Goal: Transaction & Acquisition: Purchase product/service

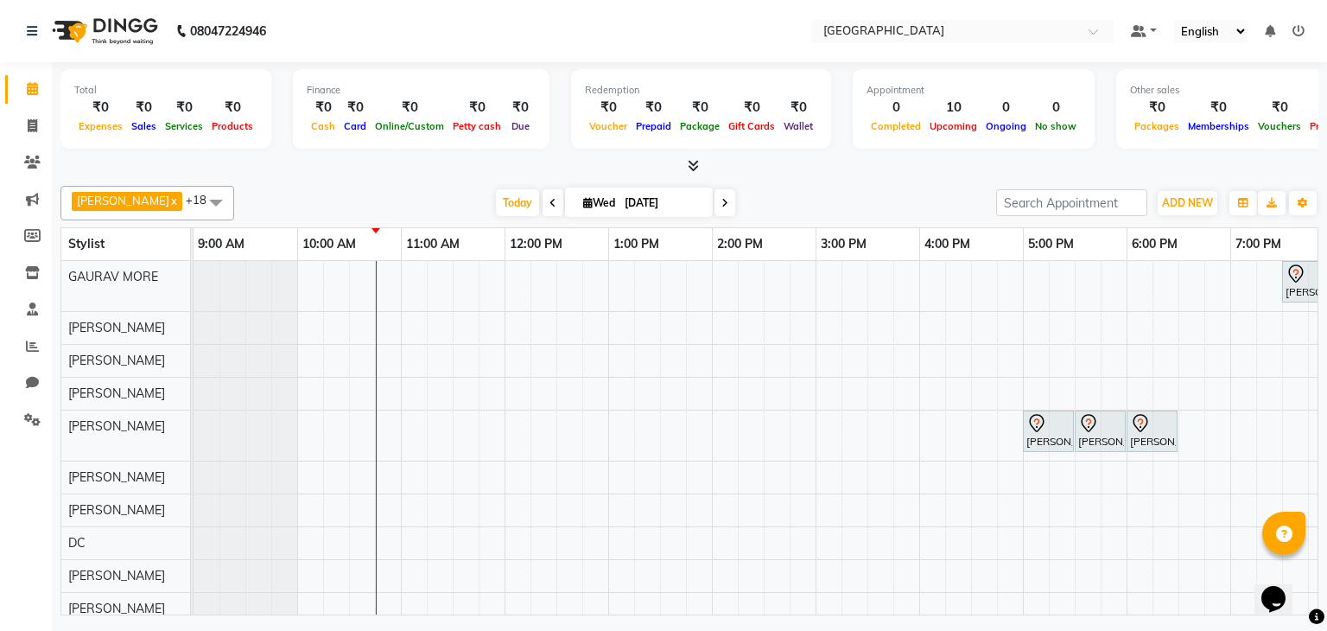
scroll to position [268, 0]
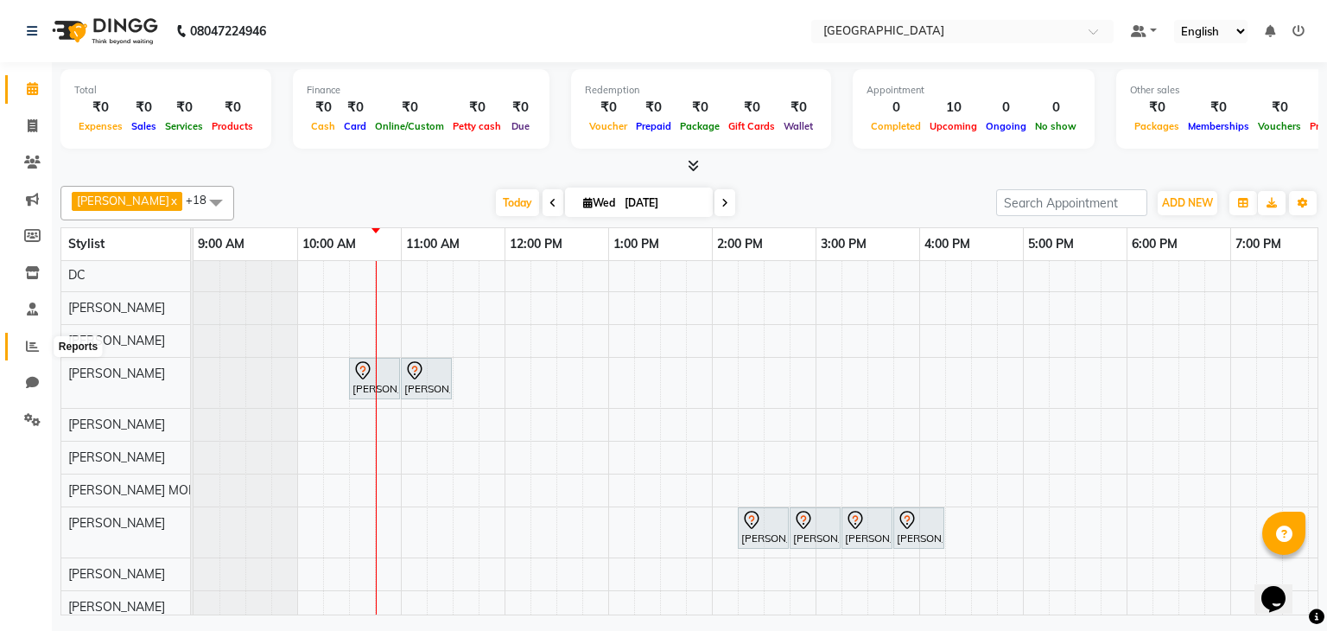
click at [31, 338] on span at bounding box center [32, 347] width 30 height 20
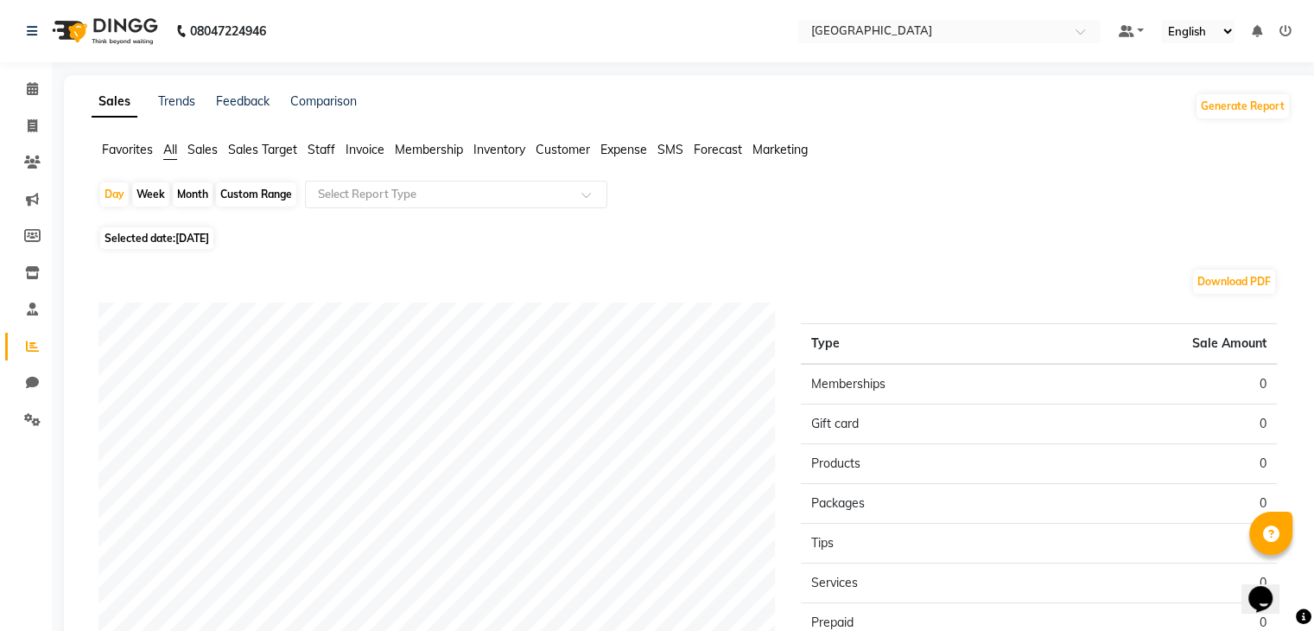
click at [178, 239] on span "[DATE]" at bounding box center [192, 237] width 34 height 13
select select "9"
select select "2025"
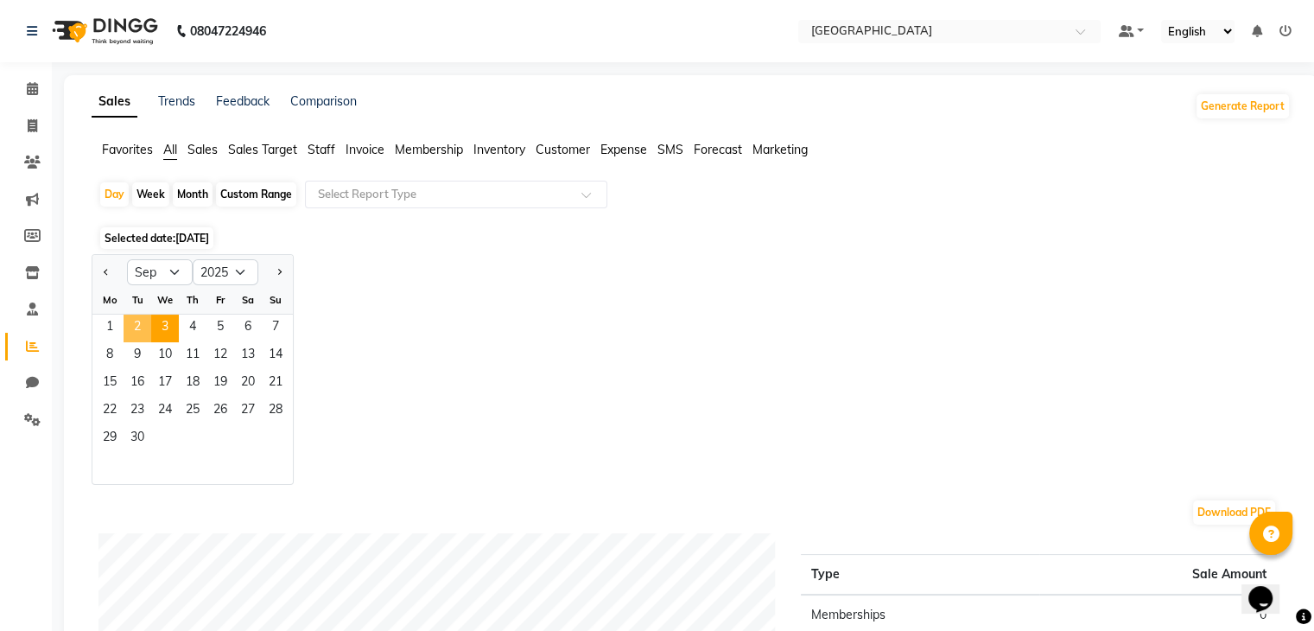
click at [139, 331] on span "2" at bounding box center [138, 328] width 28 height 28
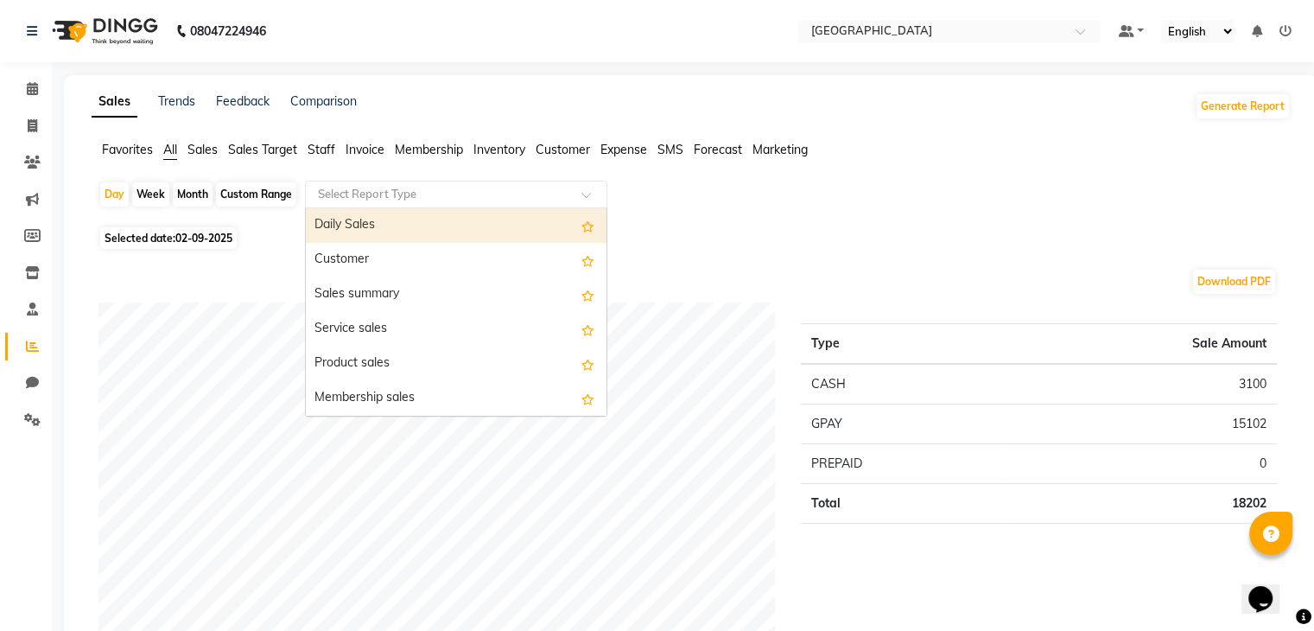
click at [553, 202] on div "Select Report Type" at bounding box center [456, 195] width 302 height 28
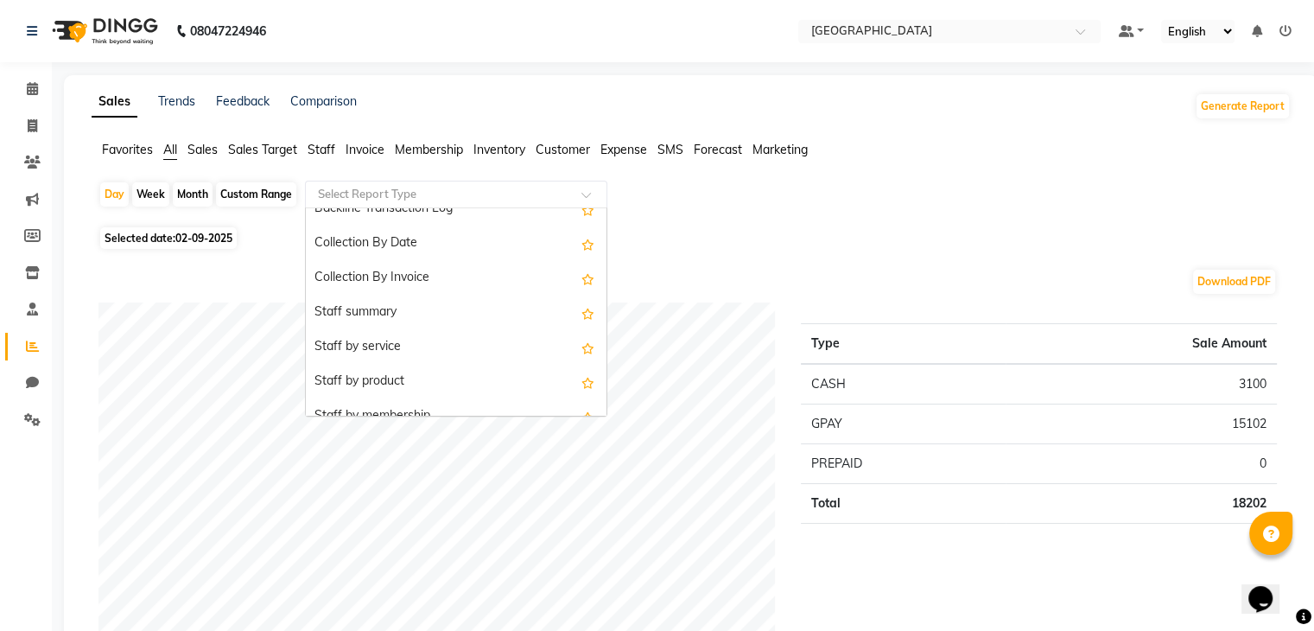
scroll to position [542, 0]
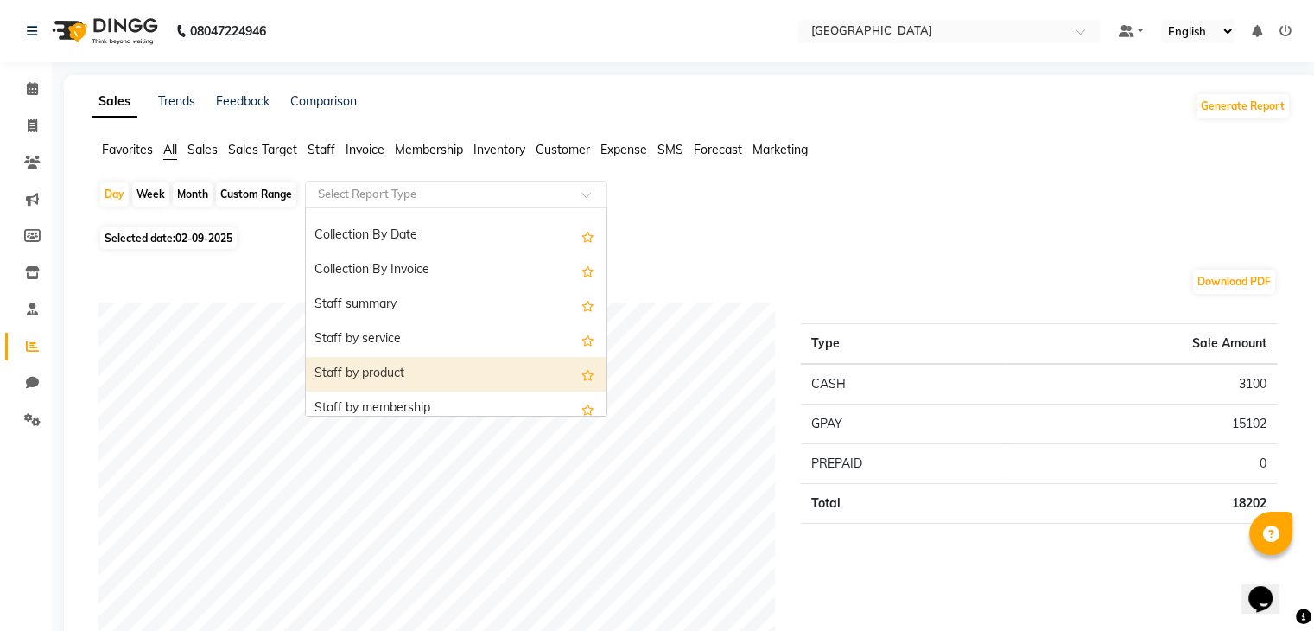
click at [448, 366] on div "Staff by product" at bounding box center [456, 374] width 301 height 35
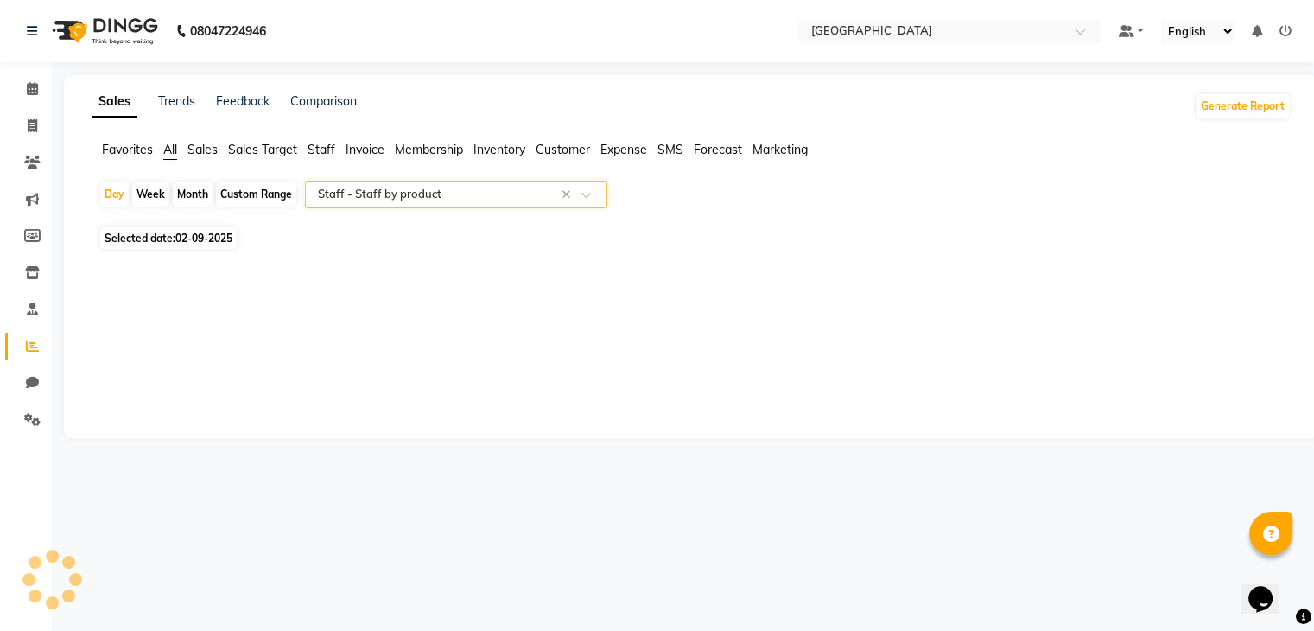
select select "full_report"
select select "csv"
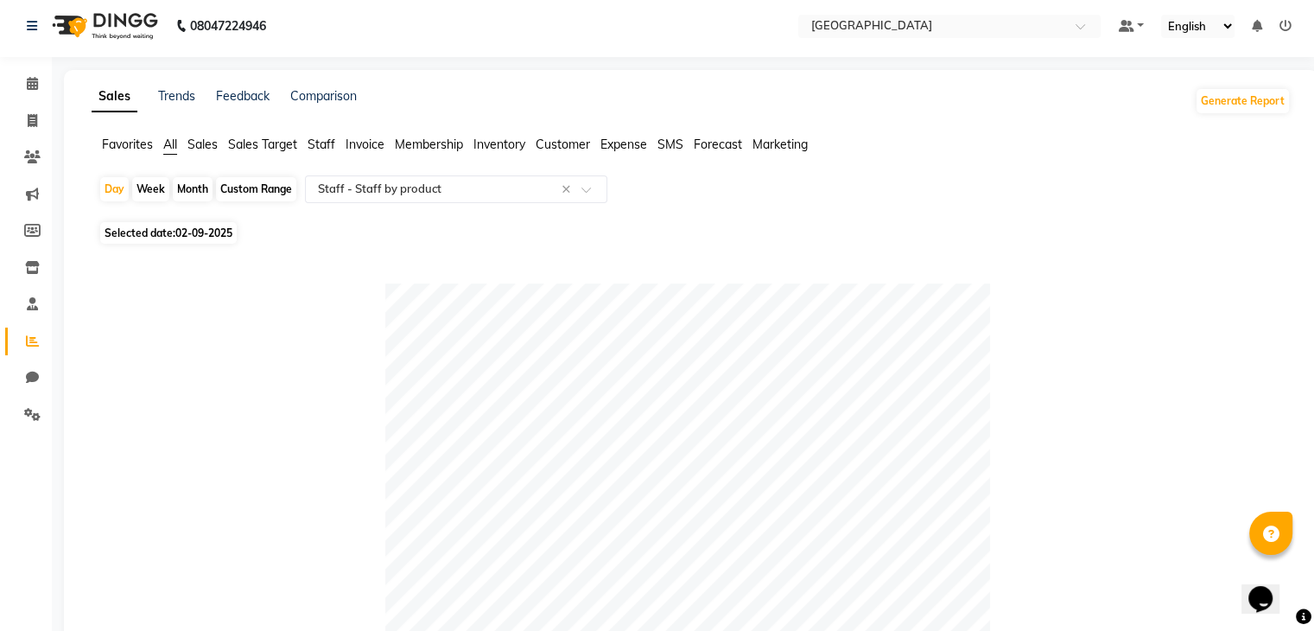
scroll to position [0, 0]
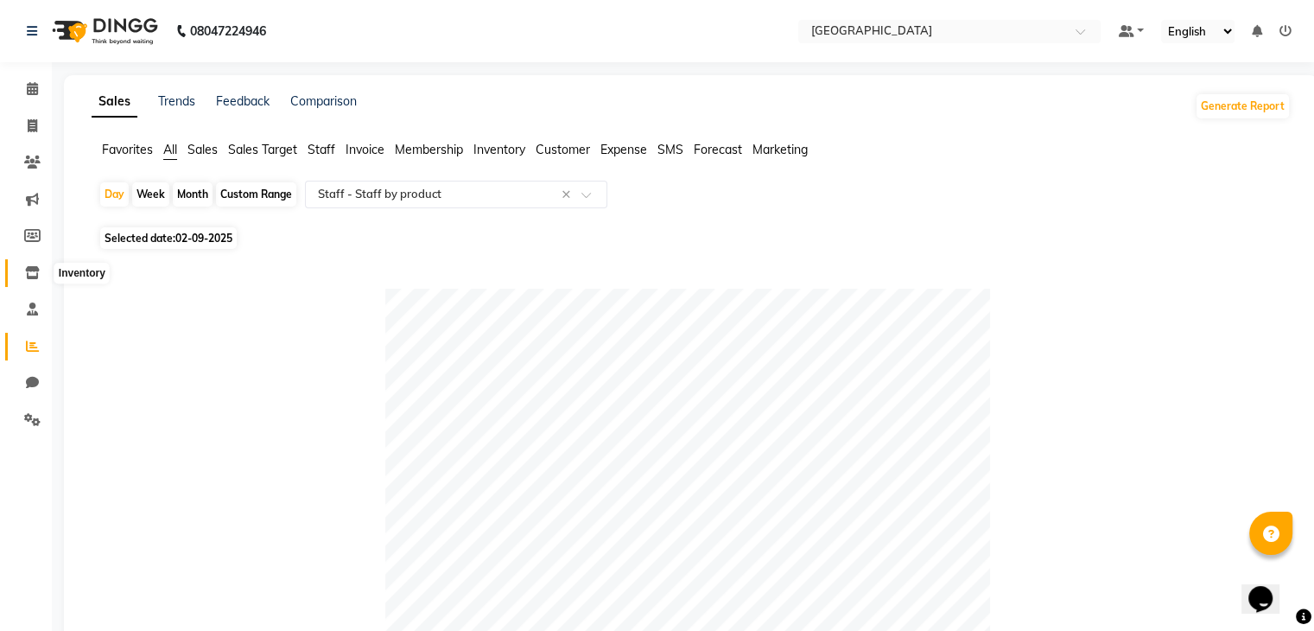
click at [23, 273] on span at bounding box center [32, 273] width 30 height 20
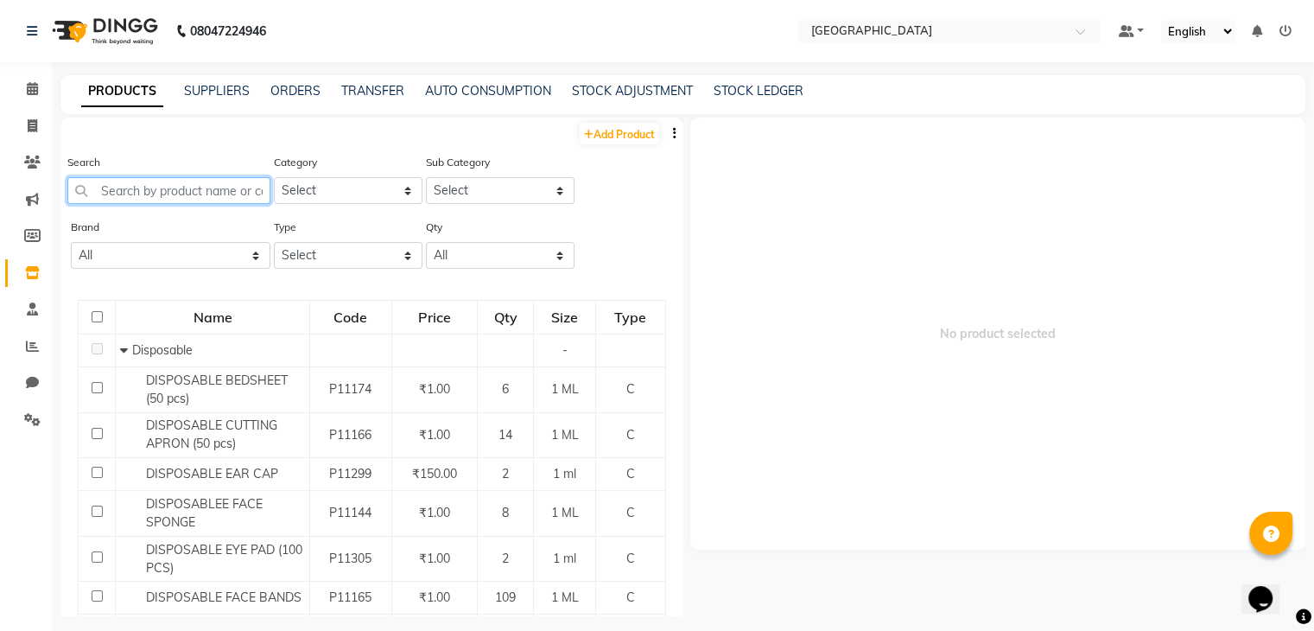
click at [152, 196] on input "text" at bounding box center [168, 190] width 203 height 27
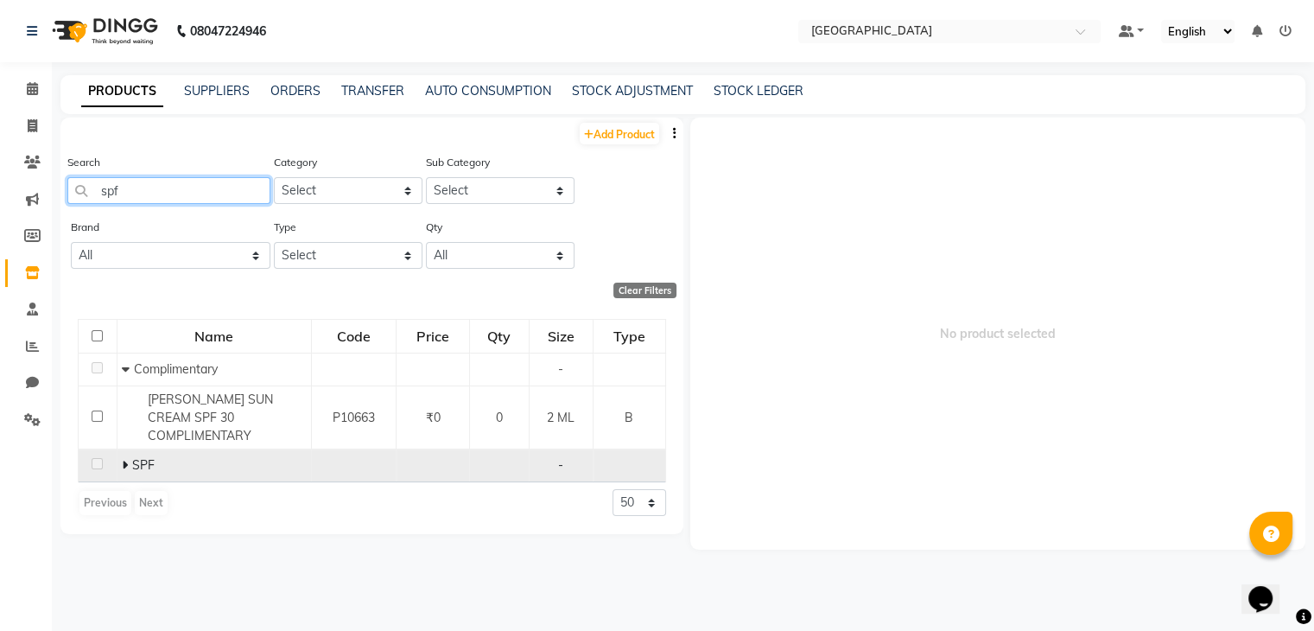
type input "spf"
click at [122, 457] on span at bounding box center [125, 465] width 6 height 16
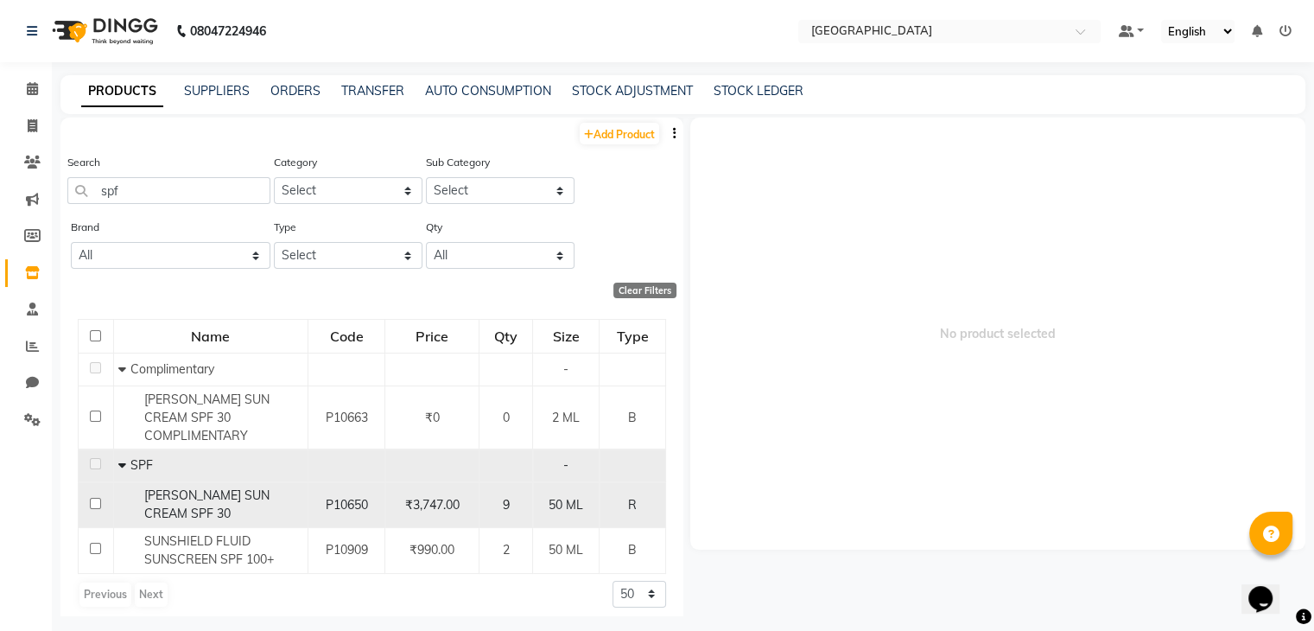
click at [168, 488] on div "[PERSON_NAME] SUN CREAM SPF 30" at bounding box center [209, 504] width 185 height 36
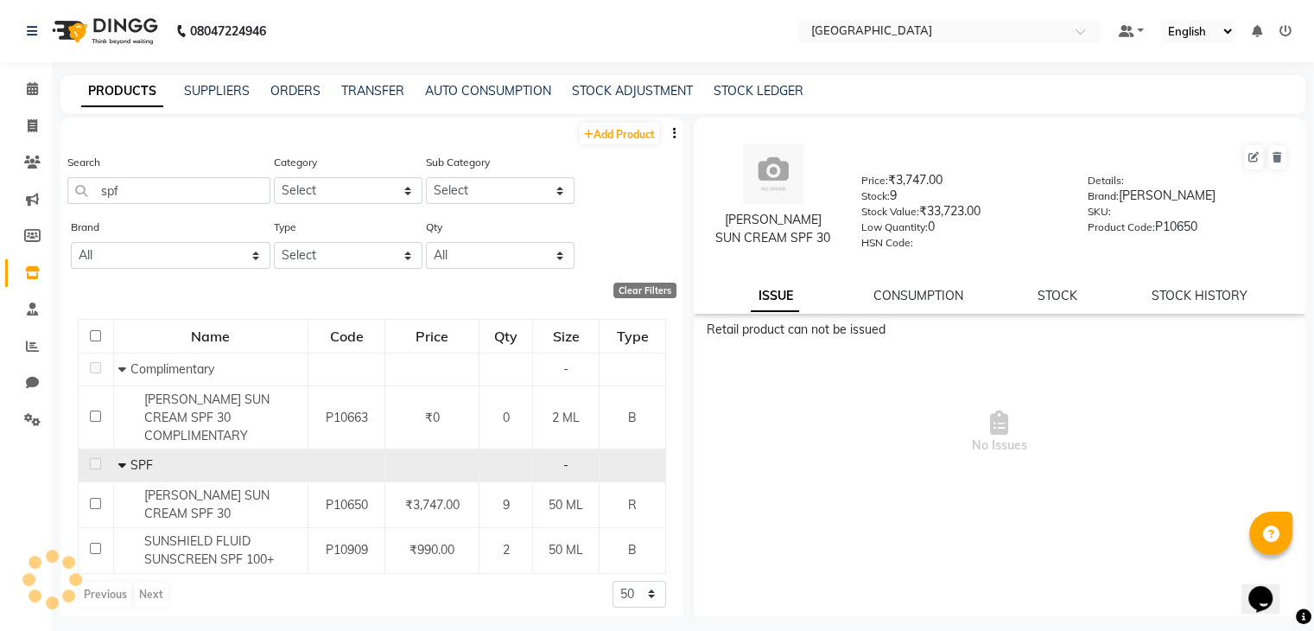
click at [1027, 305] on div "ISSUE CONSUMPTION STOCK STOCK HISTORY" at bounding box center [999, 296] width 571 height 18
click at [1043, 303] on link "STOCK" at bounding box center [1057, 296] width 40 height 16
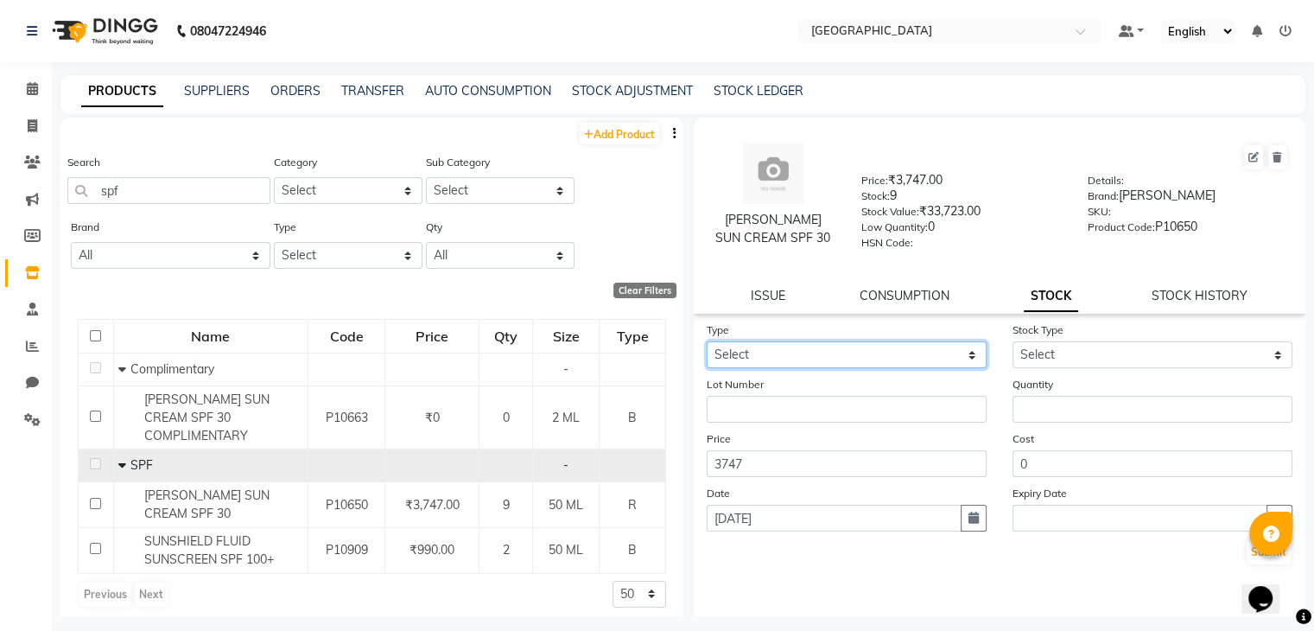
click at [789, 361] on select "Select In Out" at bounding box center [847, 354] width 280 height 27
select select "out"
click at [707, 347] on select "Select In Out" at bounding box center [847, 354] width 280 height 27
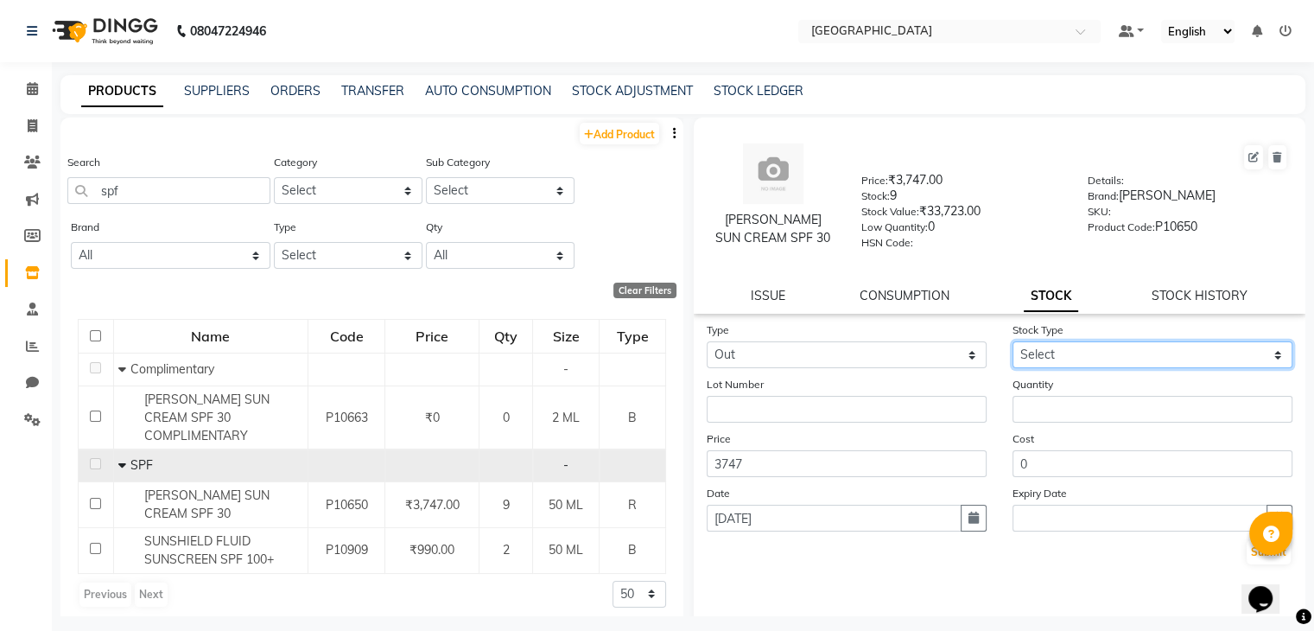
select select
select select "adjustment"
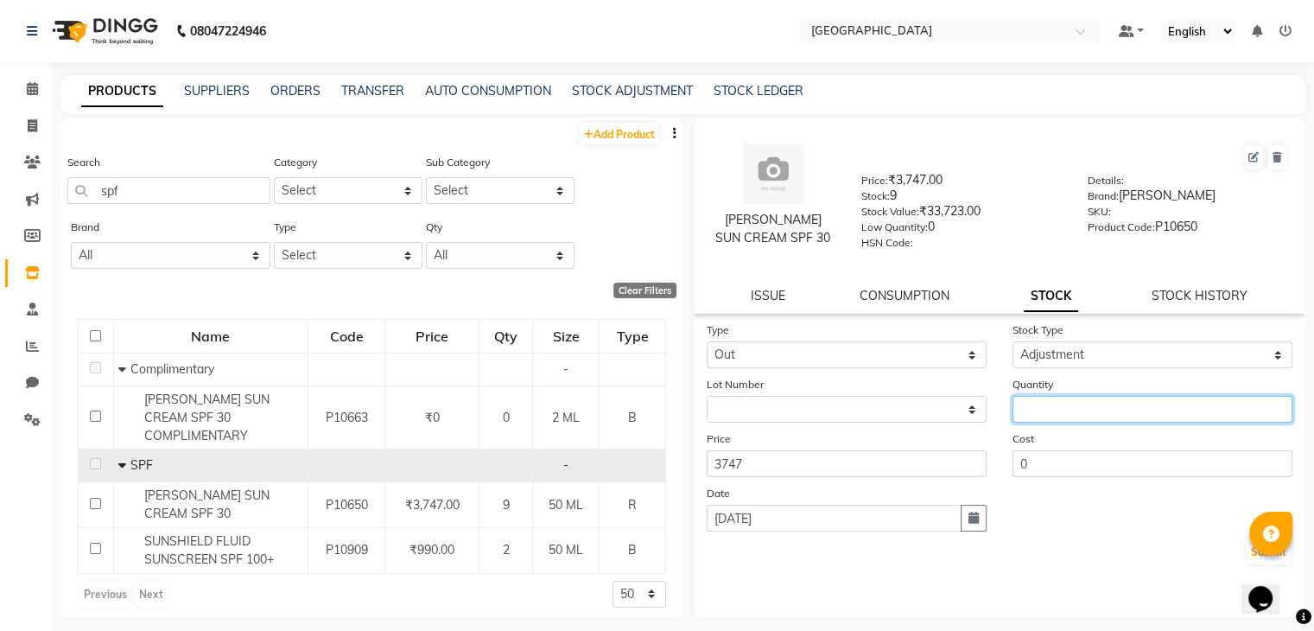
click at [1056, 410] on input "number" at bounding box center [1152, 409] width 280 height 27
type input "1"
click at [1246, 555] on button "Submit" at bounding box center [1268, 552] width 44 height 24
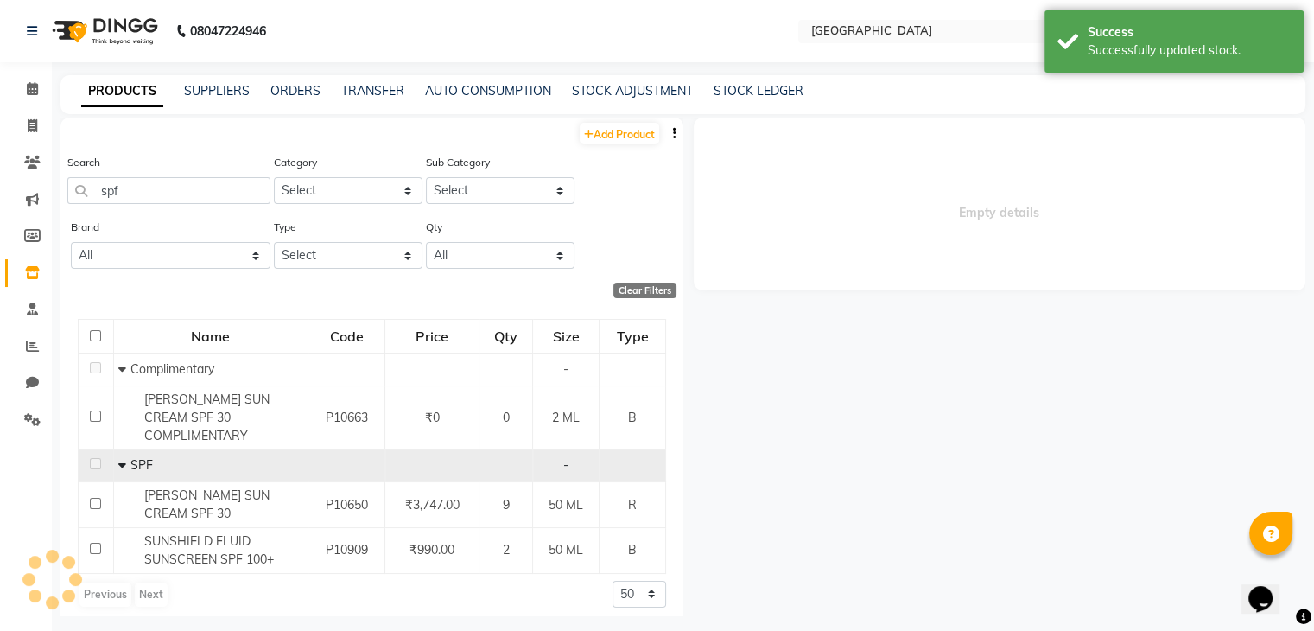
select select
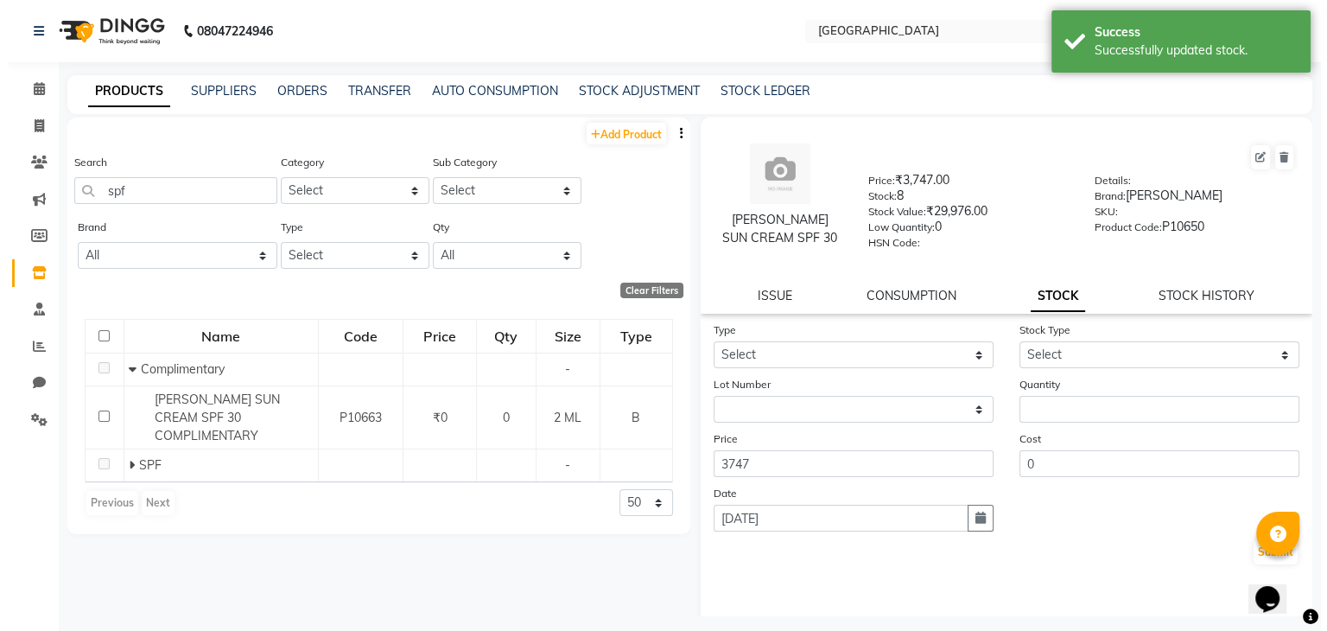
scroll to position [55, 0]
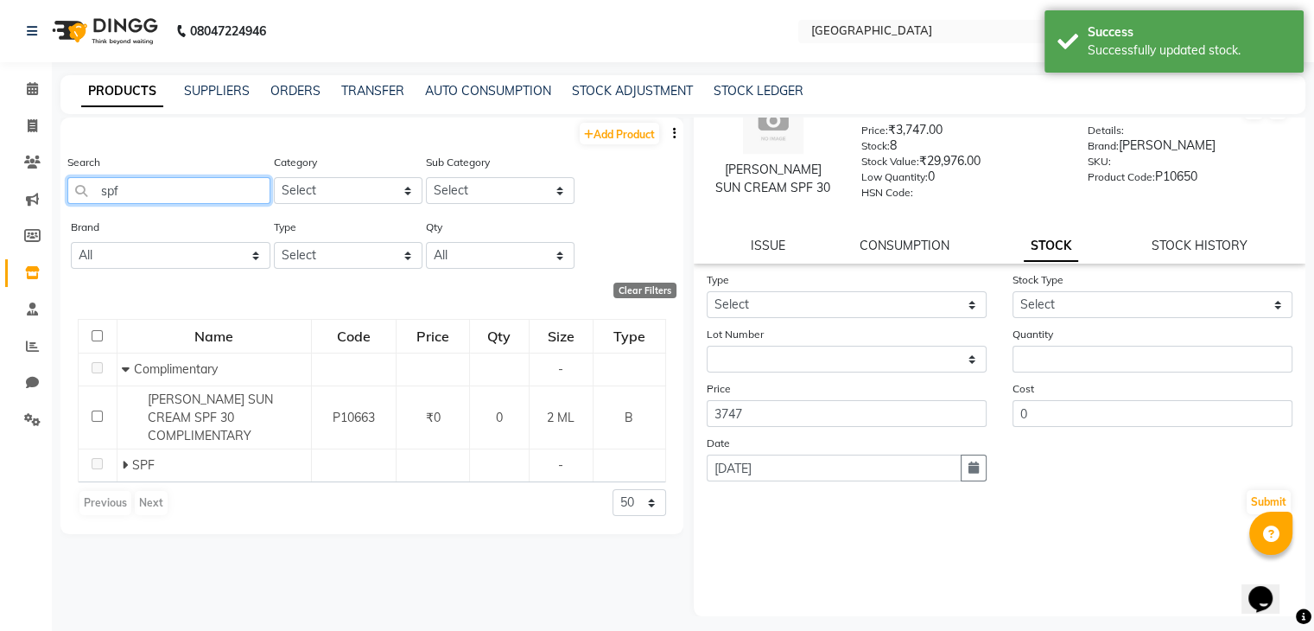
click at [116, 187] on input "spf" at bounding box center [168, 190] width 203 height 27
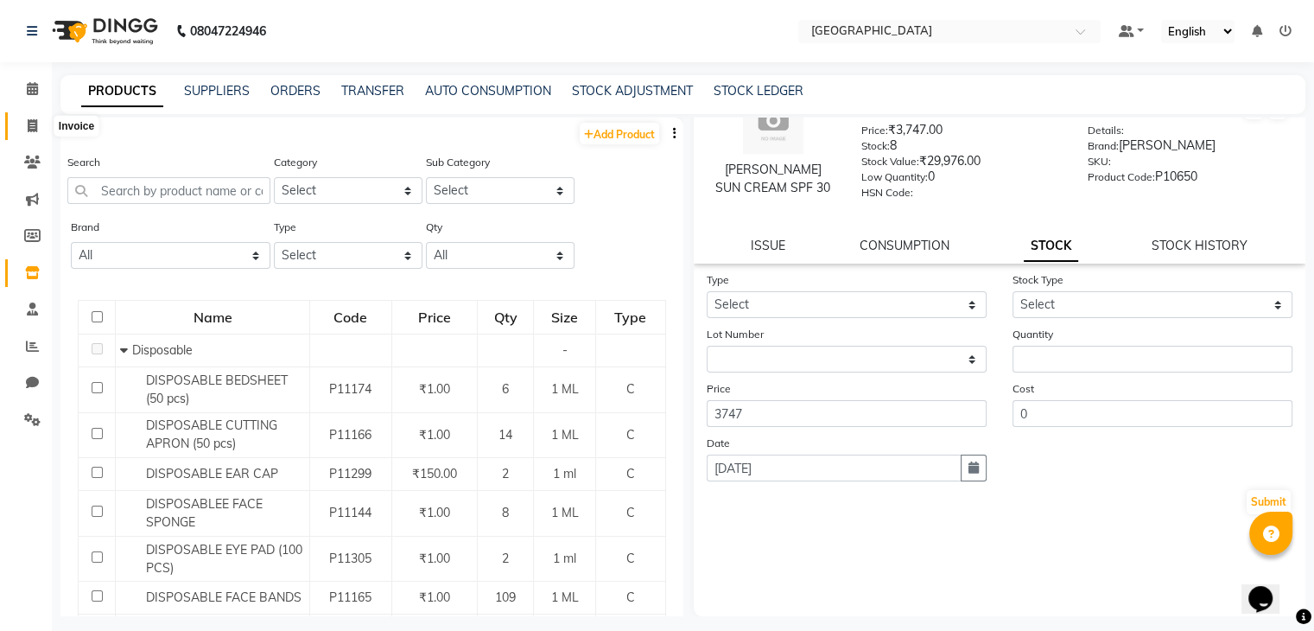
click at [31, 123] on icon at bounding box center [33, 125] width 10 height 13
select select "service"
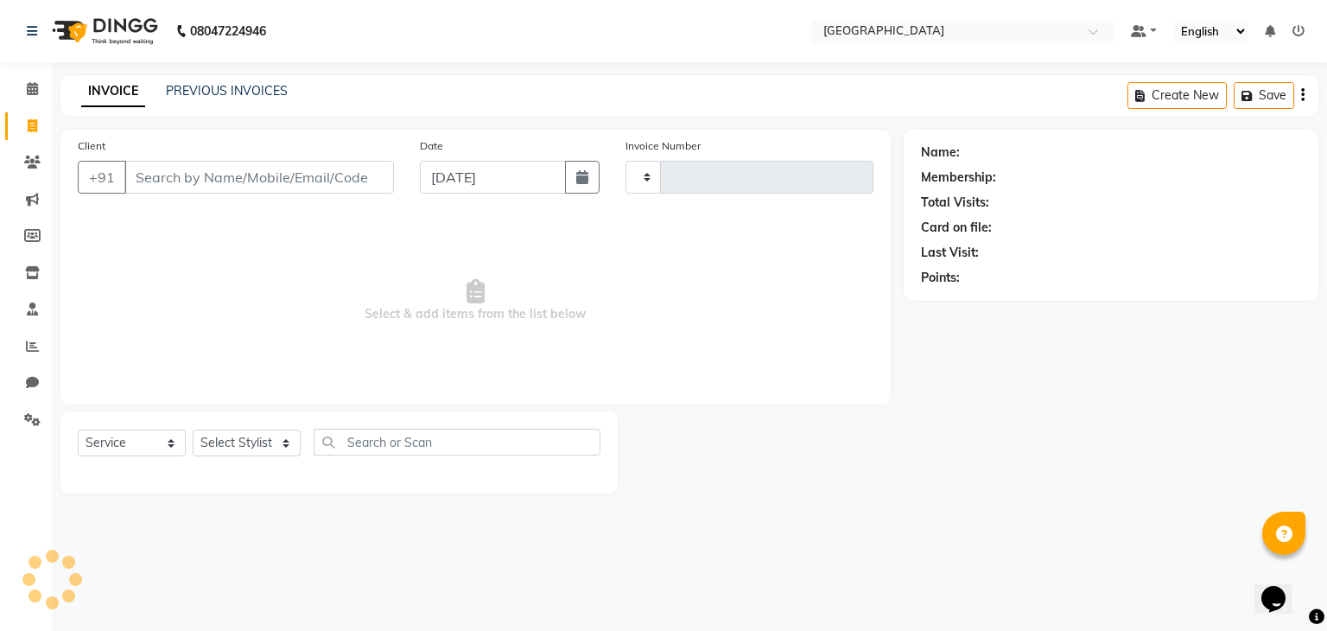
type input "3279"
select select "8096"
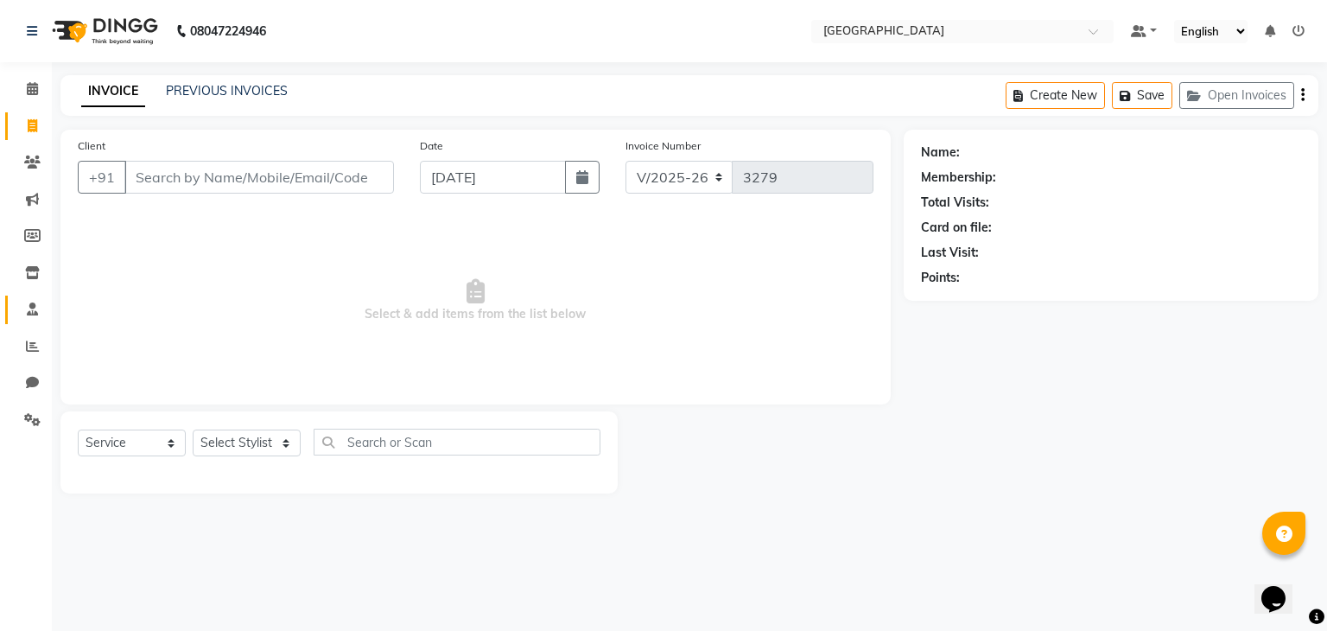
click at [16, 305] on link "Staff" at bounding box center [25, 309] width 41 height 29
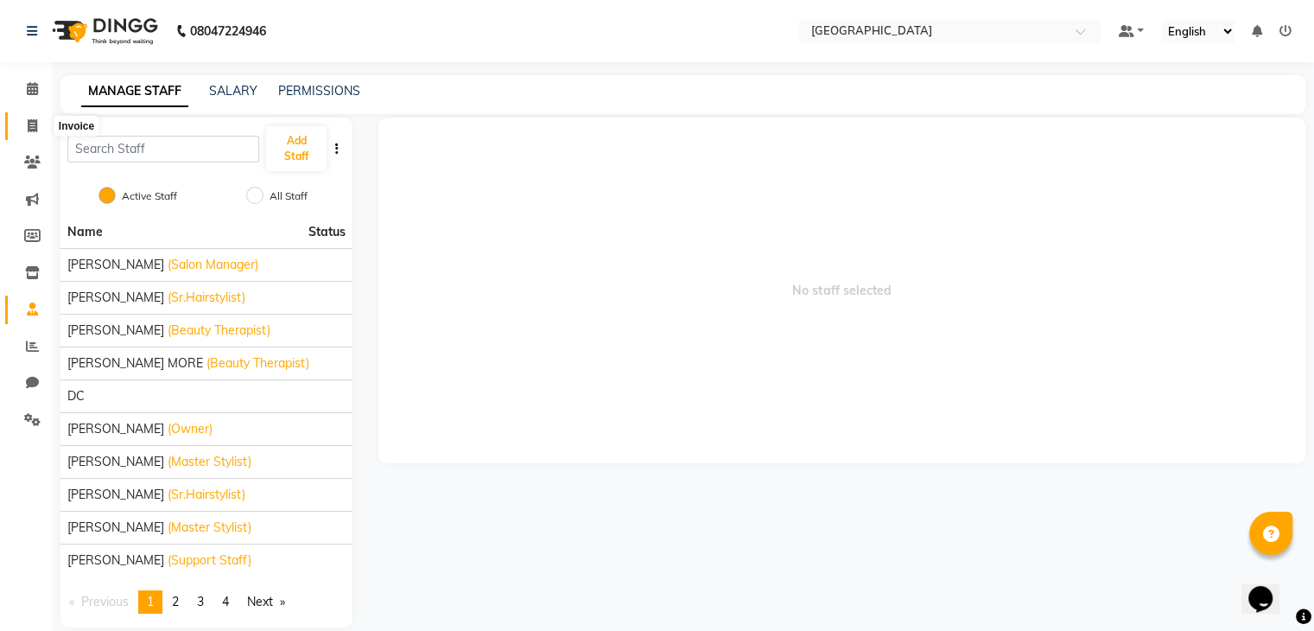
click at [26, 120] on span at bounding box center [32, 127] width 30 height 20
select select "8096"
select select "service"
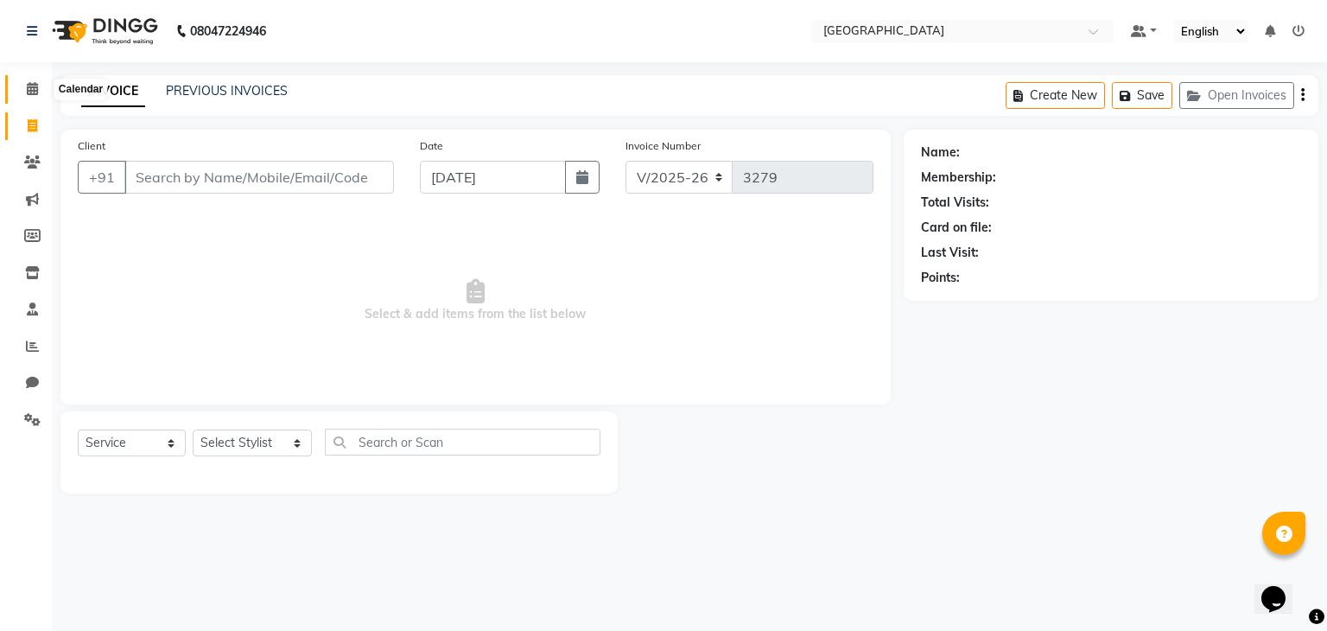
click at [30, 90] on icon at bounding box center [32, 88] width 11 height 13
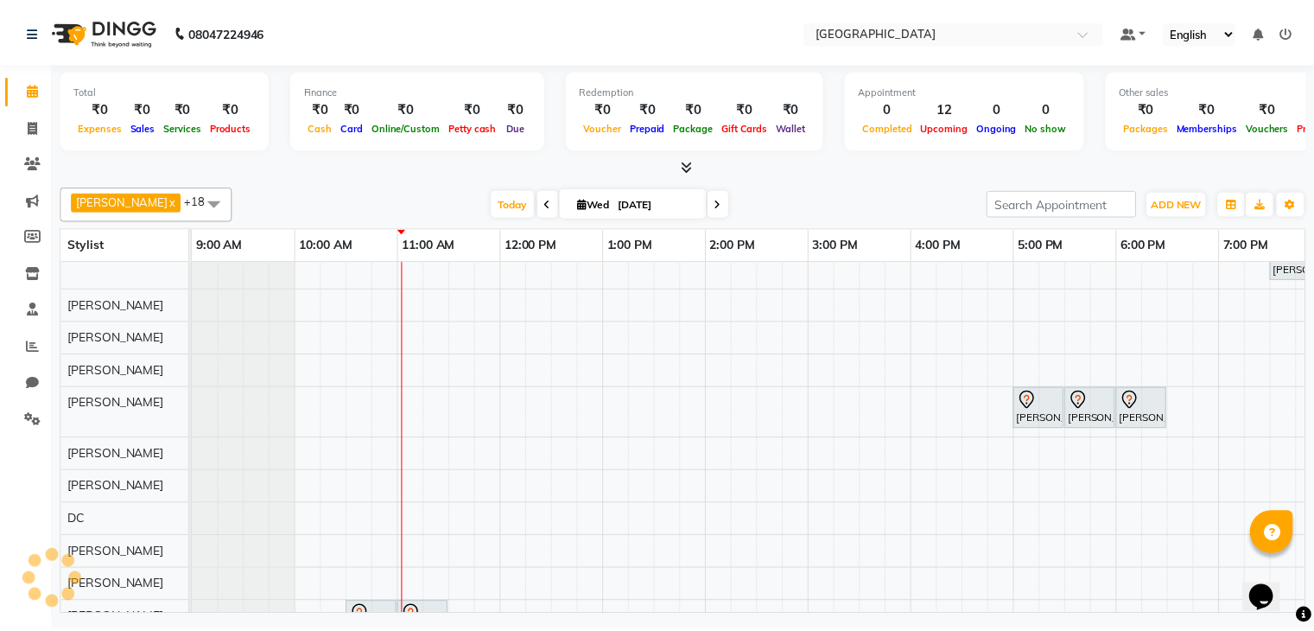
scroll to position [286, 0]
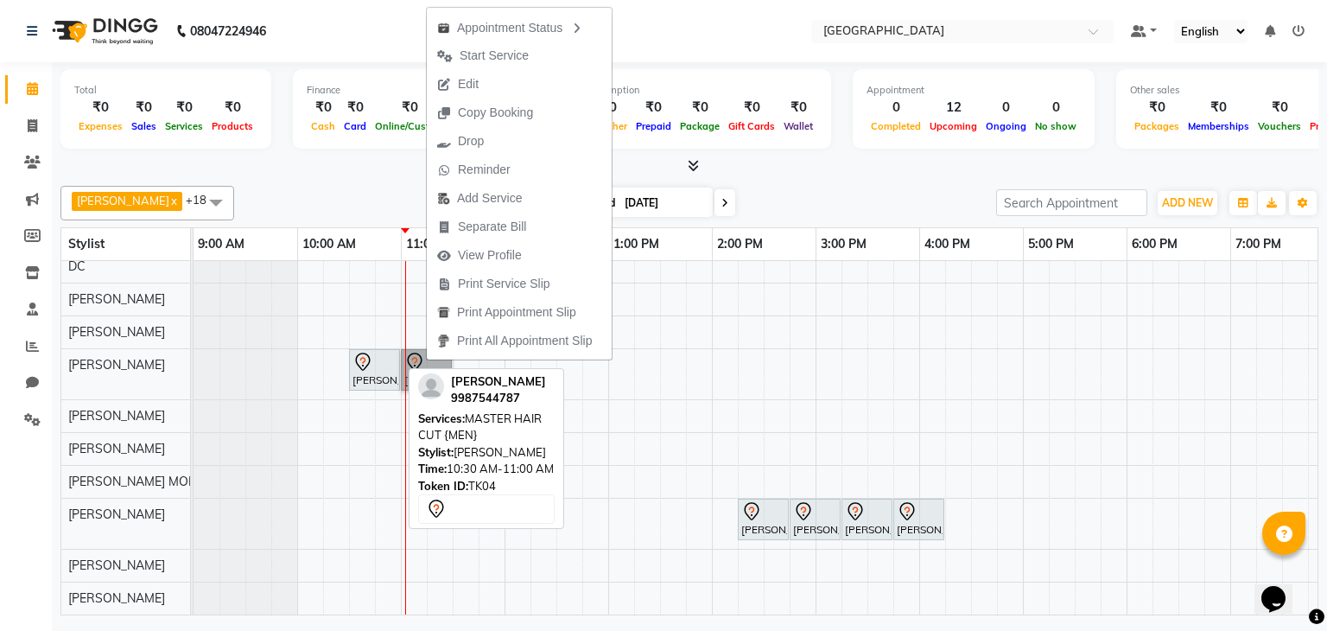
click at [371, 349] on link "[PERSON_NAME], TK04, 10:30 AM-11:00 AM, MASTER HAIR CUT {MEN}" at bounding box center [374, 369] width 51 height 41
select select "7"
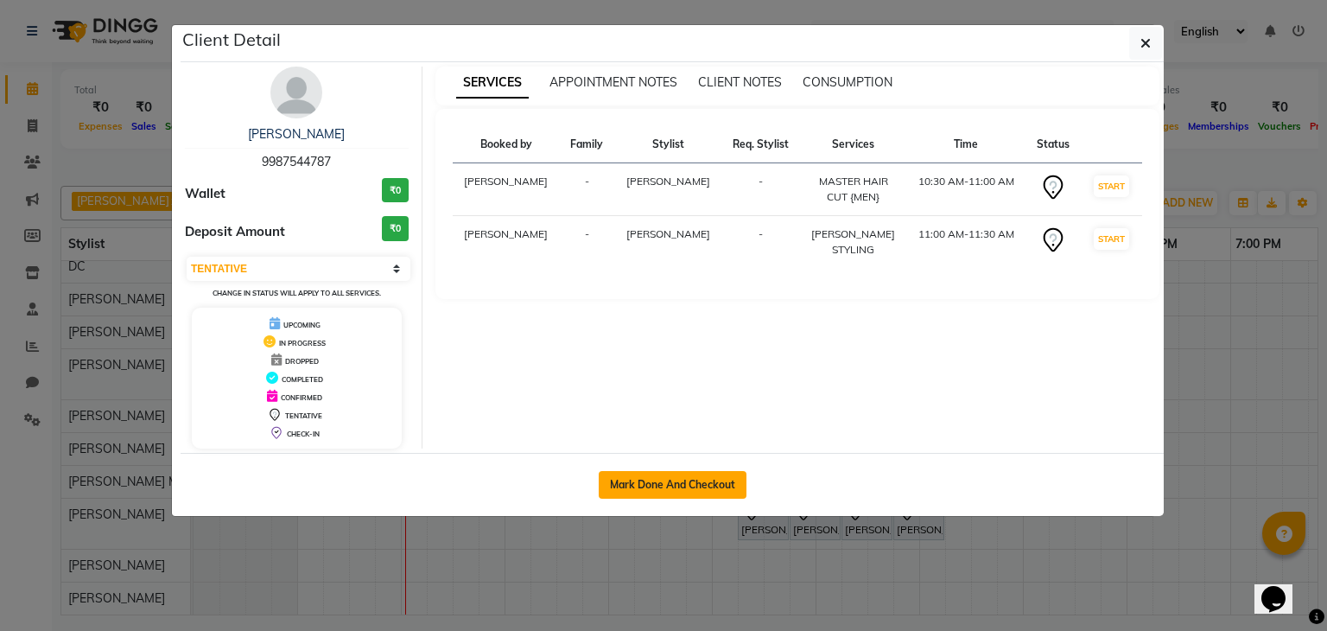
click at [624, 474] on button "Mark Done And Checkout" at bounding box center [673, 485] width 148 height 28
select select "8096"
select select "service"
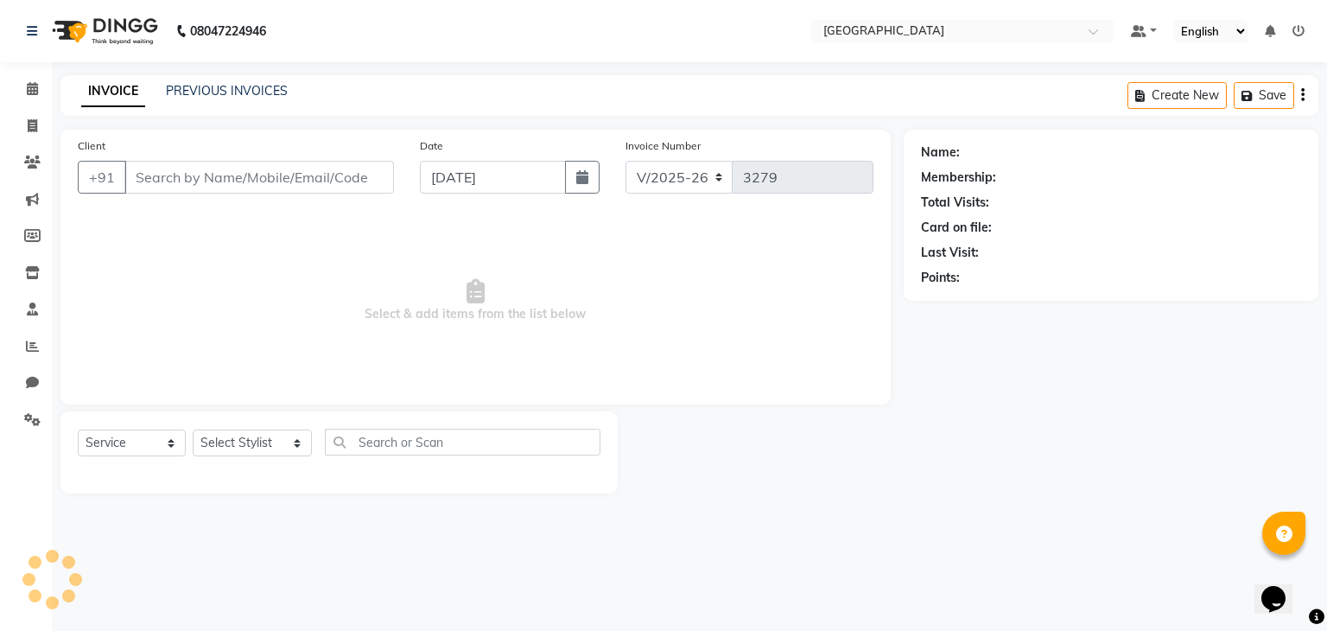
type input "9987544787"
select select "78951"
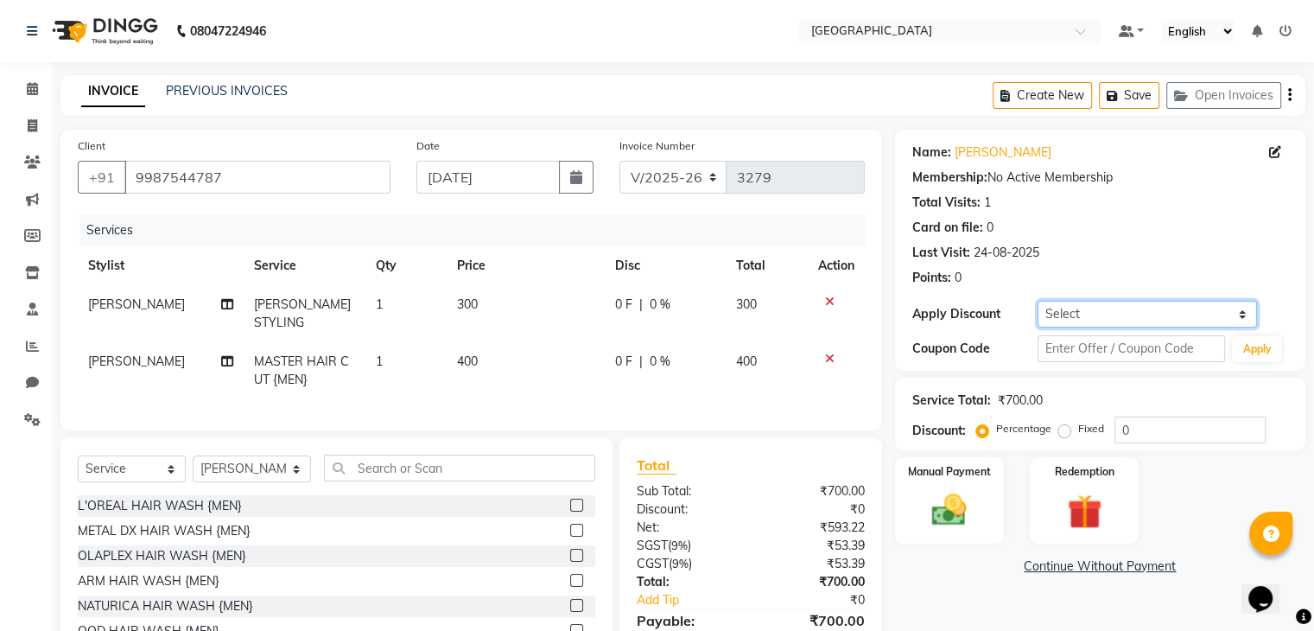
click at [1054, 316] on select "Select Coupon → 500 Coupons Coupon → Kalpataru20 Coupon → Veda20 Coupon → Salt-…" at bounding box center [1146, 314] width 219 height 27
select select "4: Object"
click at [1037, 301] on select "Select Coupon → 500 Coupons Coupon → Kalpataru20 Coupon → Veda20 Coupon → Salt-…" at bounding box center [1146, 314] width 219 height 27
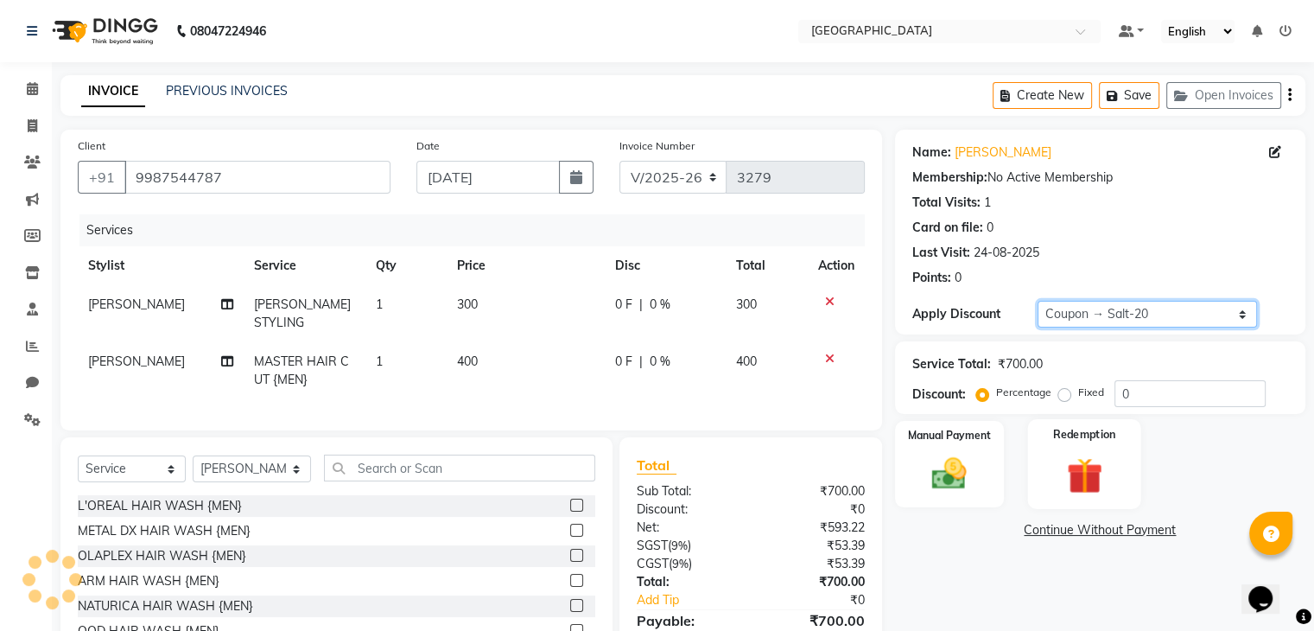
type input "20"
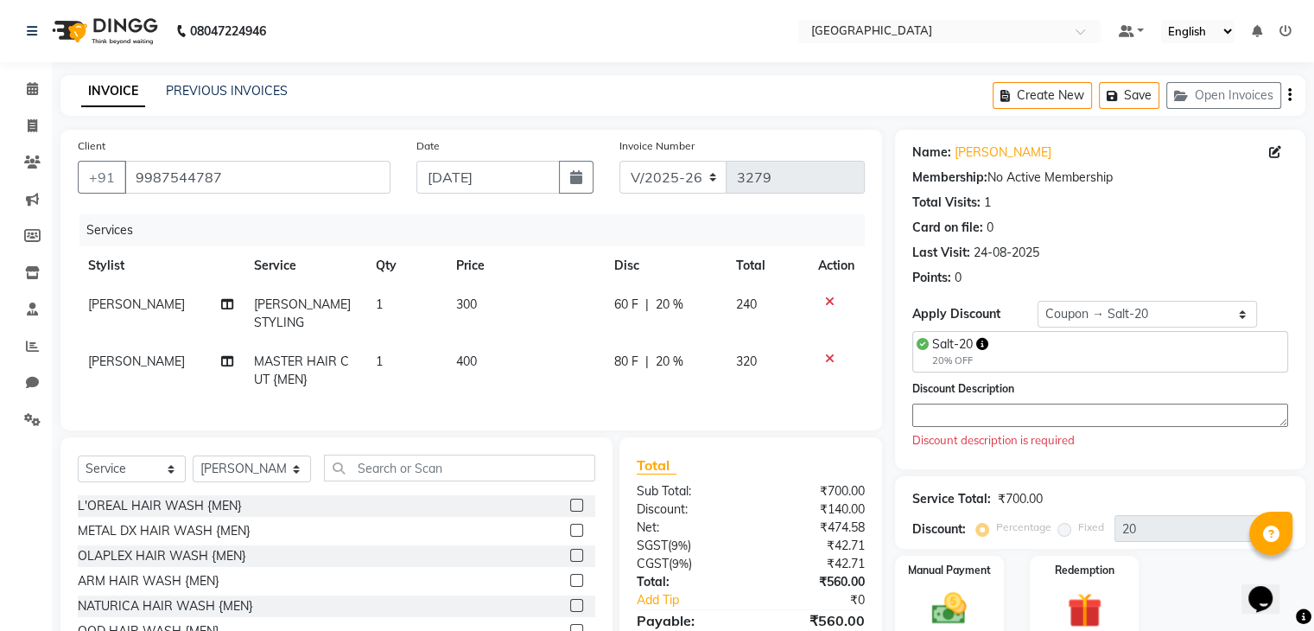
click at [1035, 414] on textarea at bounding box center [1100, 414] width 376 height 23
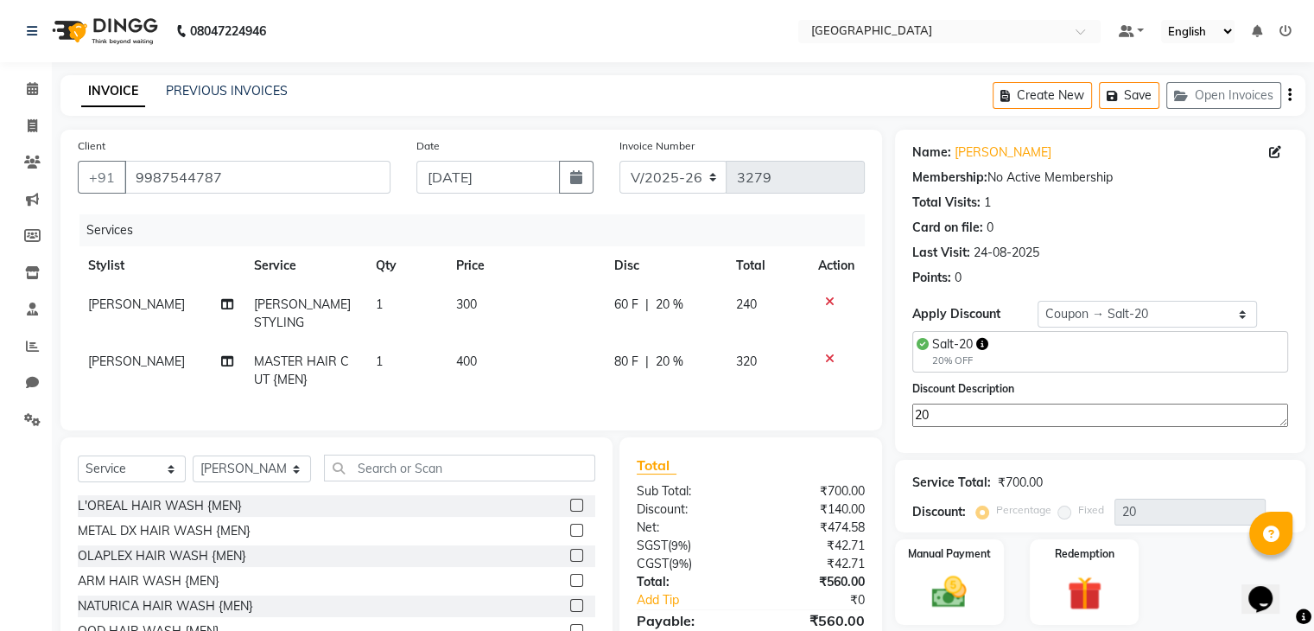
type textarea "20"
